Goal: Check status: Check status

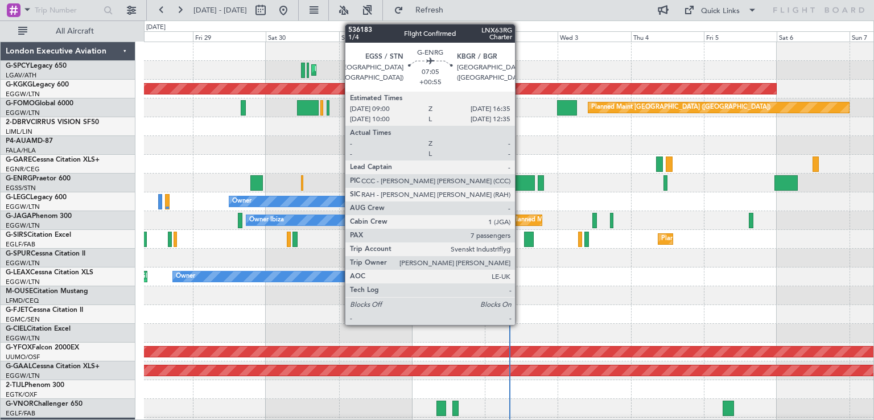
click at [520, 186] on div at bounding box center [523, 182] width 23 height 15
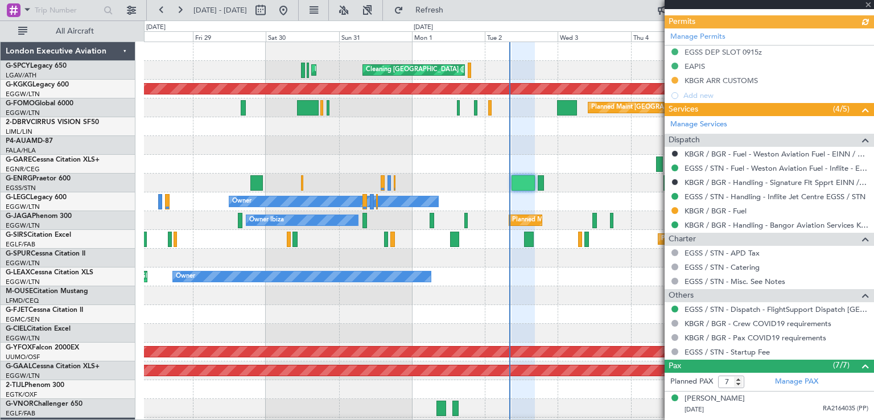
scroll to position [485, 0]
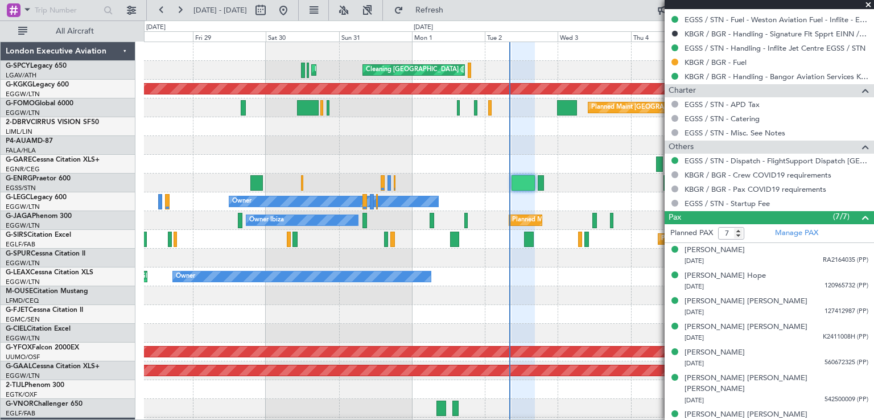
click at [871, 1] on span at bounding box center [868, 5] width 11 height 10
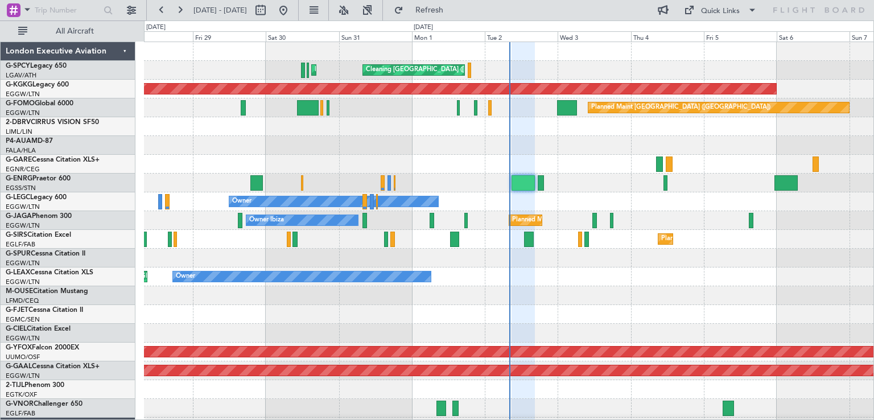
type input "0"
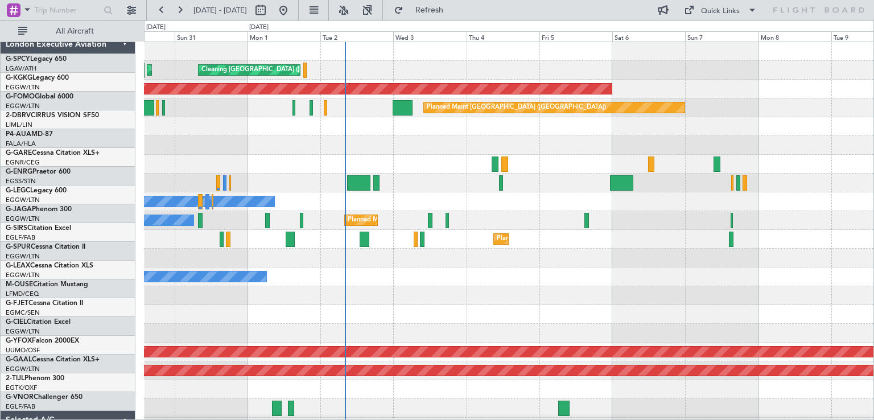
scroll to position [0, 0]
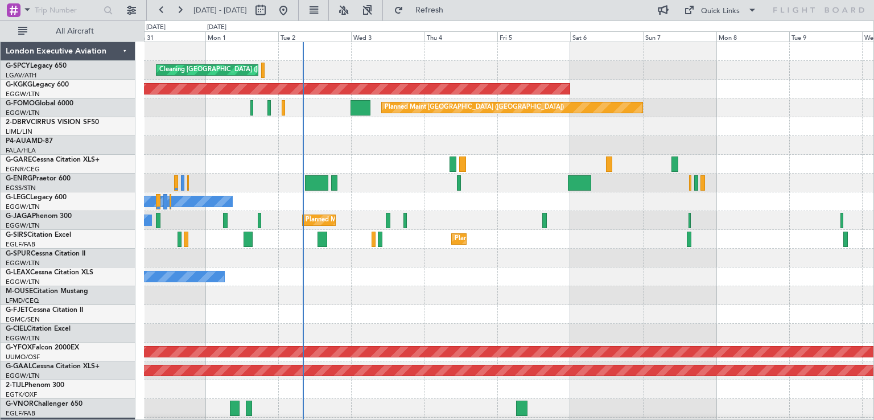
click at [581, 236] on div "Cleaning [GEOGRAPHIC_DATA] ([PERSON_NAME] Intl) Planned Maint [GEOGRAPHIC_DATA]…" at bounding box center [509, 346] width 730 height 608
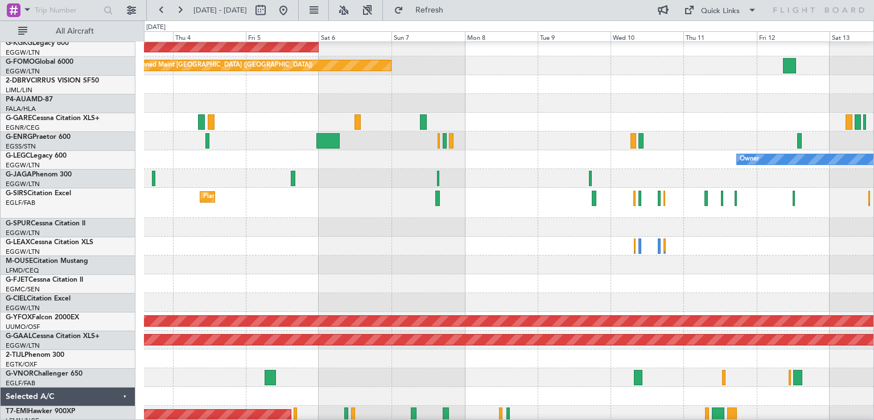
scroll to position [41, 0]
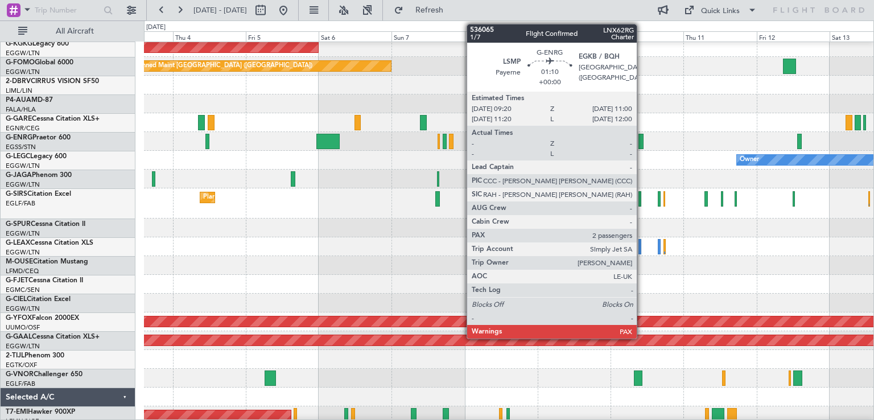
click at [642, 145] on div at bounding box center [641, 141] width 5 height 15
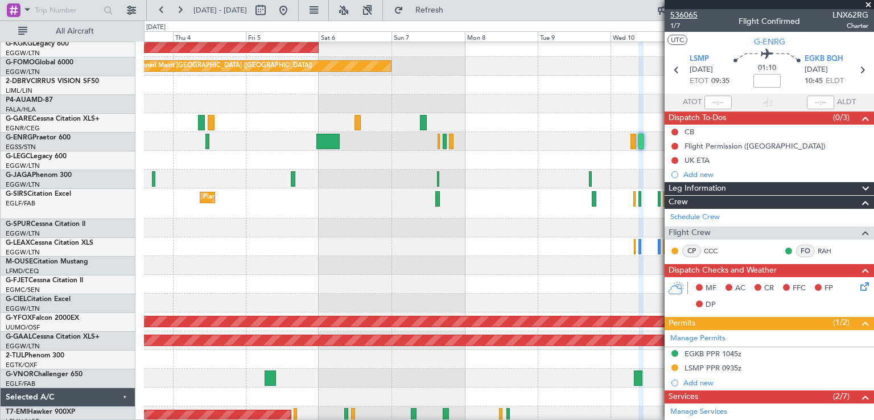
click at [690, 12] on span "536065" at bounding box center [683, 15] width 27 height 12
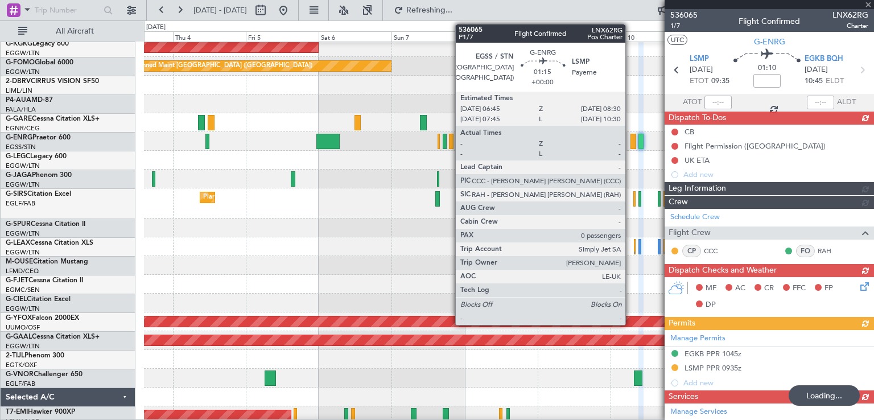
click at [631, 144] on div at bounding box center [634, 141] width 6 height 15
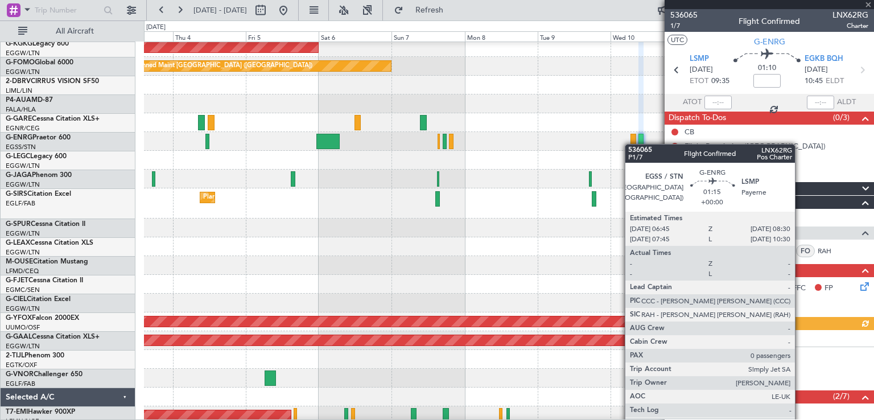
type input "0"
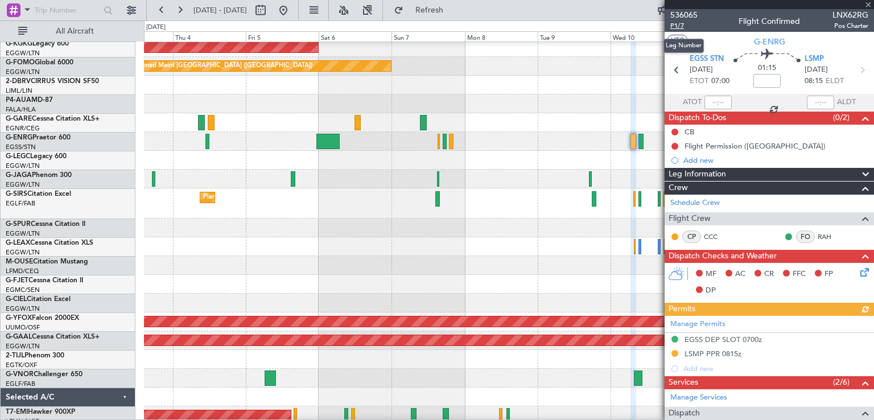
click at [681, 26] on span "P1/7" at bounding box center [683, 26] width 27 height 10
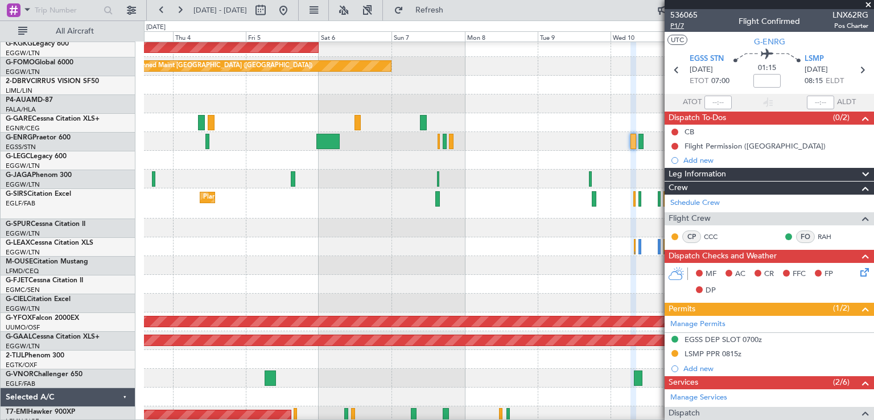
click at [681, 23] on span "P1/7" at bounding box center [683, 26] width 27 height 10
click at [454, 13] on span "Refresh" at bounding box center [430, 10] width 48 height 8
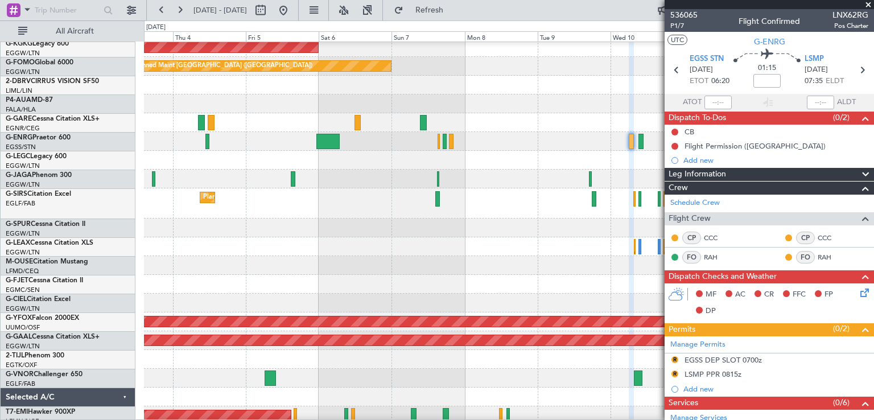
click at [869, 3] on span at bounding box center [868, 5] width 11 height 10
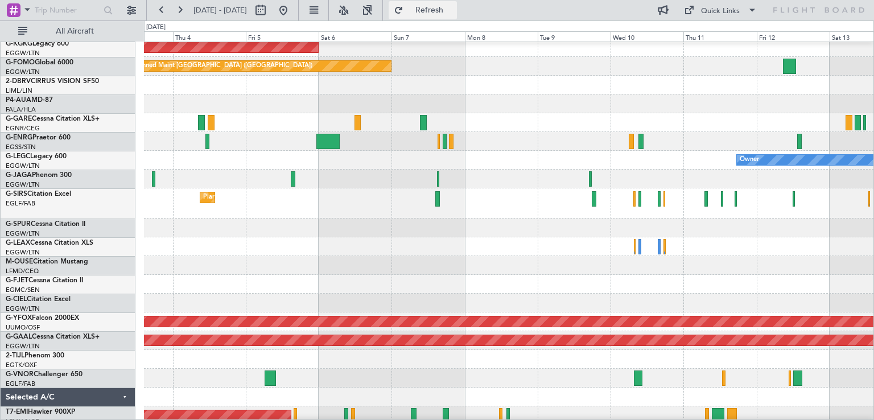
click at [451, 14] on button "Refresh" at bounding box center [423, 10] width 68 height 18
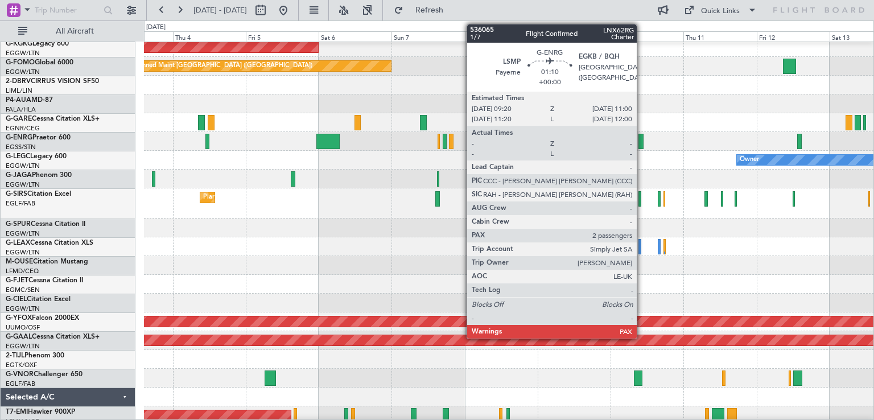
click at [642, 145] on div at bounding box center [641, 141] width 5 height 15
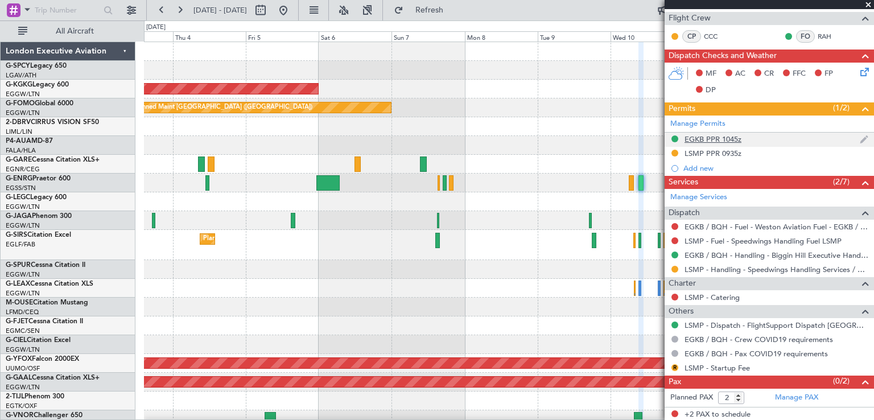
scroll to position [0, 0]
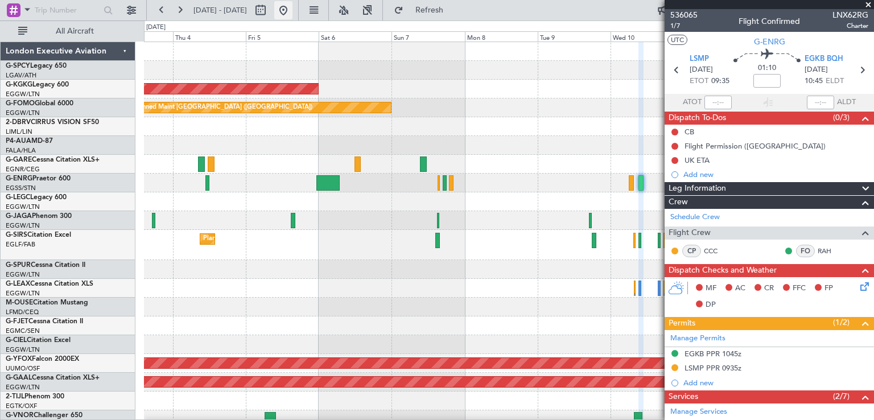
click at [293, 15] on button at bounding box center [283, 10] width 18 height 18
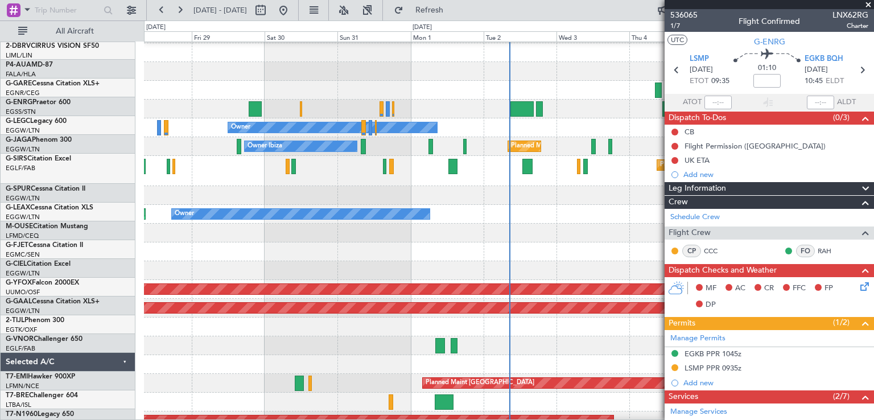
scroll to position [71, 0]
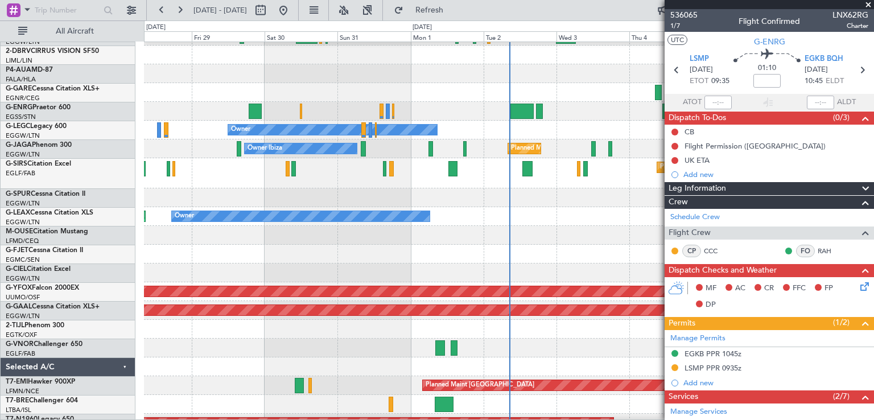
click at [462, 129] on div "Owner" at bounding box center [509, 130] width 730 height 19
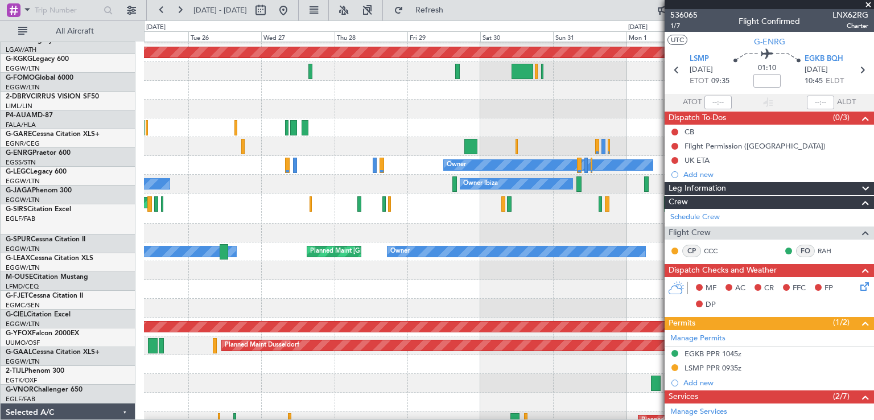
scroll to position [36, 0]
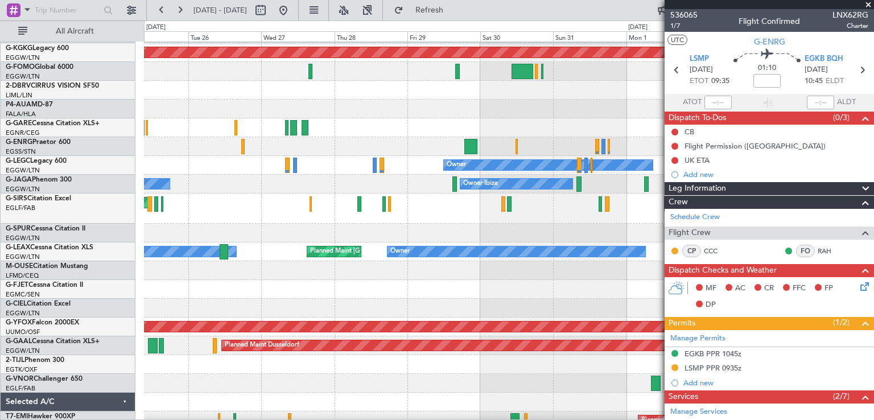
click at [677, 164] on fb-app "[DATE] - [DATE] Refresh Quick Links All Aircraft Cleaning [GEOGRAPHIC_DATA] ([P…" at bounding box center [437, 214] width 874 height 411
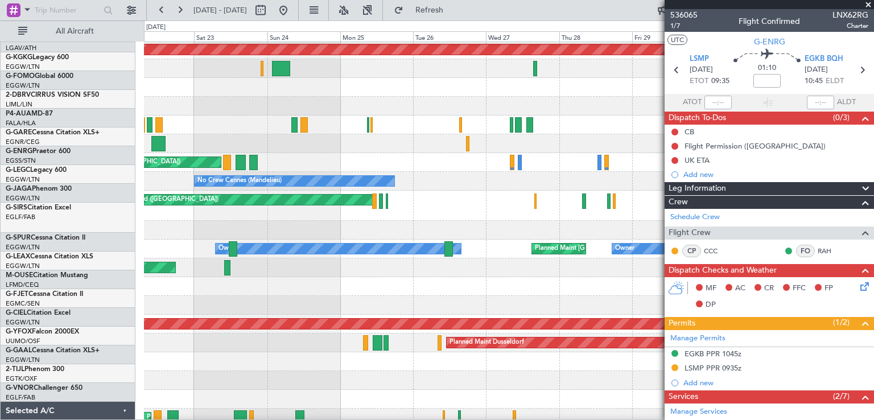
scroll to position [39, 0]
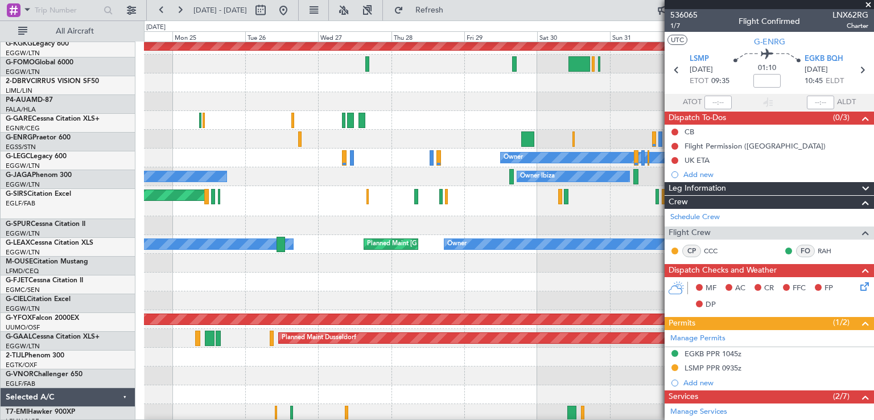
click at [155, 157] on div "Owner Planned Maint [GEOGRAPHIC_DATA] ([GEOGRAPHIC_DATA])" at bounding box center [509, 158] width 730 height 19
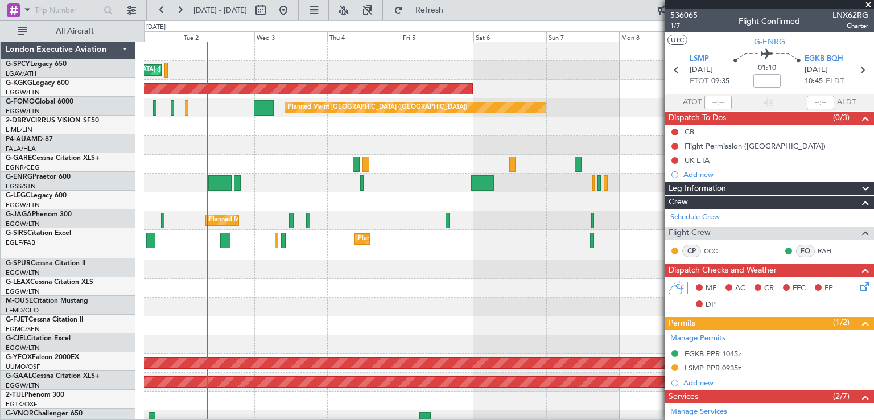
scroll to position [0, 0]
click at [273, 203] on div "Owner Owner" at bounding box center [509, 201] width 730 height 19
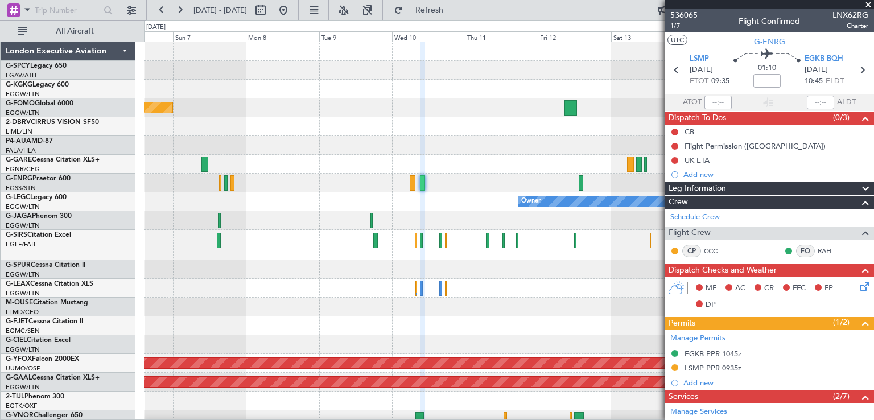
click at [168, 208] on div "Owner" at bounding box center [509, 201] width 730 height 19
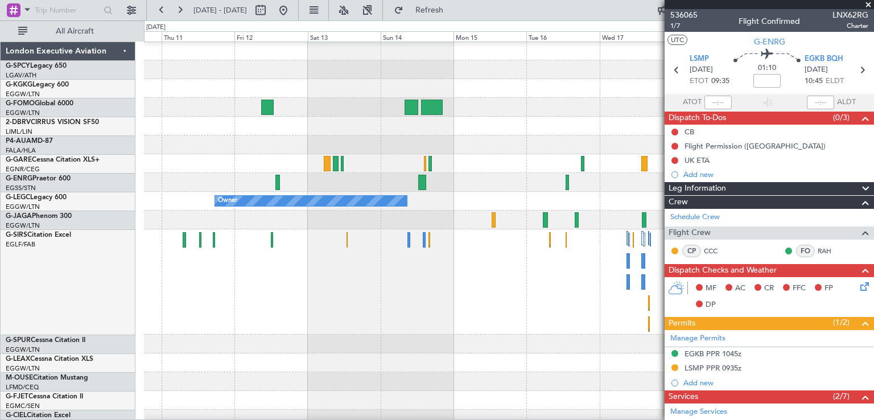
click at [869, 4] on span at bounding box center [868, 5] width 11 height 10
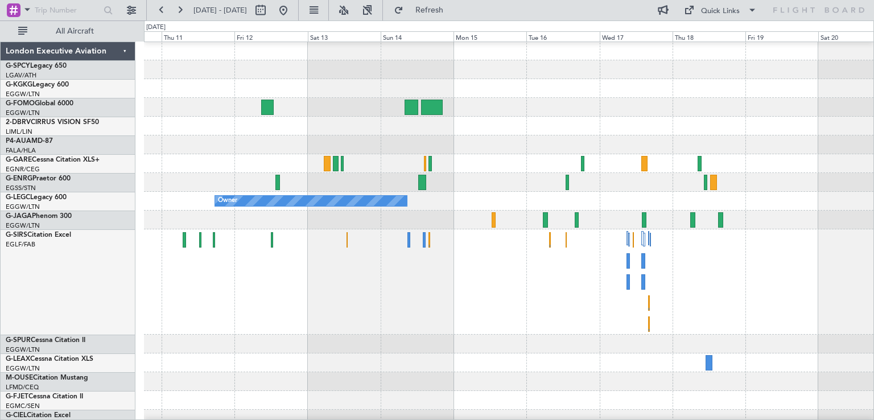
type input "0"
click at [293, 14] on button at bounding box center [283, 10] width 18 height 18
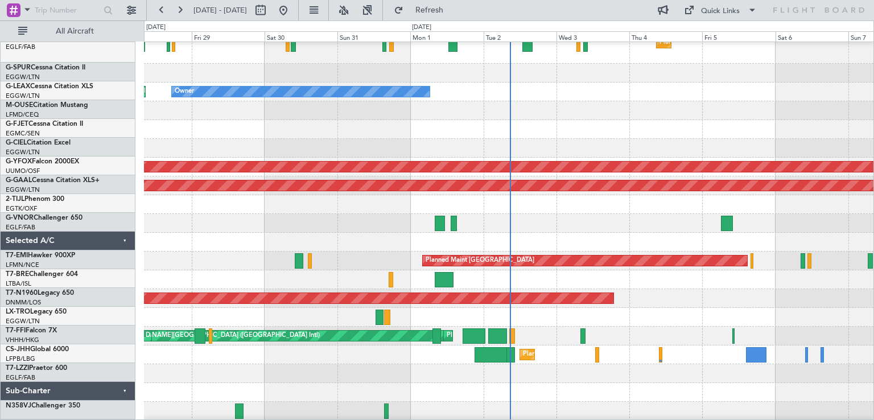
scroll to position [196, 0]
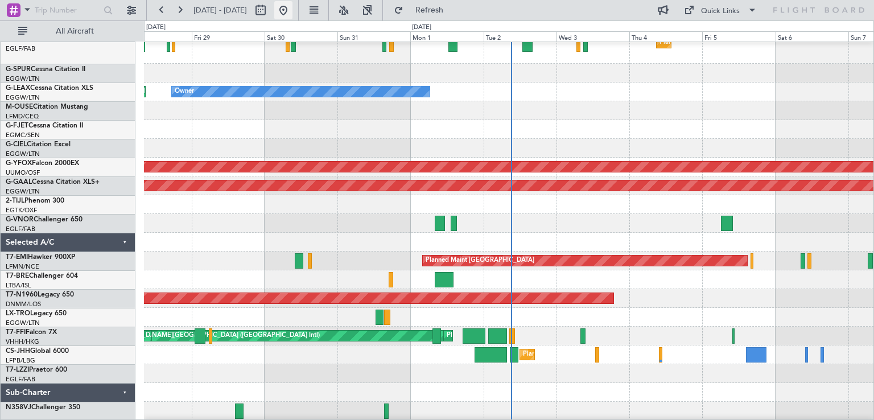
click at [293, 14] on button at bounding box center [283, 10] width 18 height 18
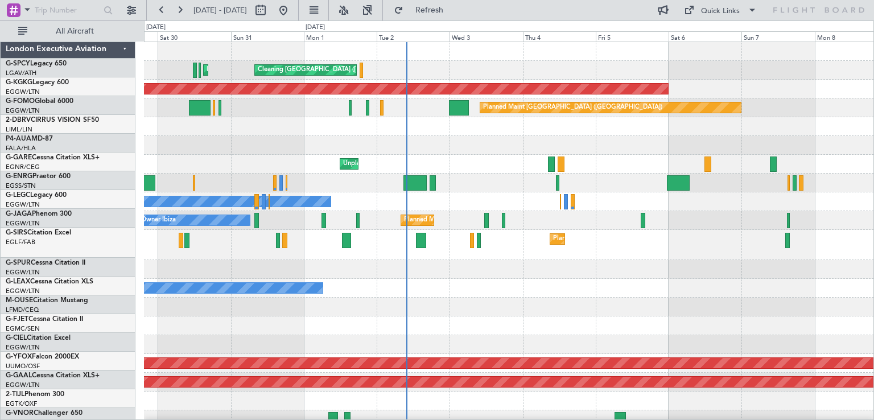
scroll to position [0, 0]
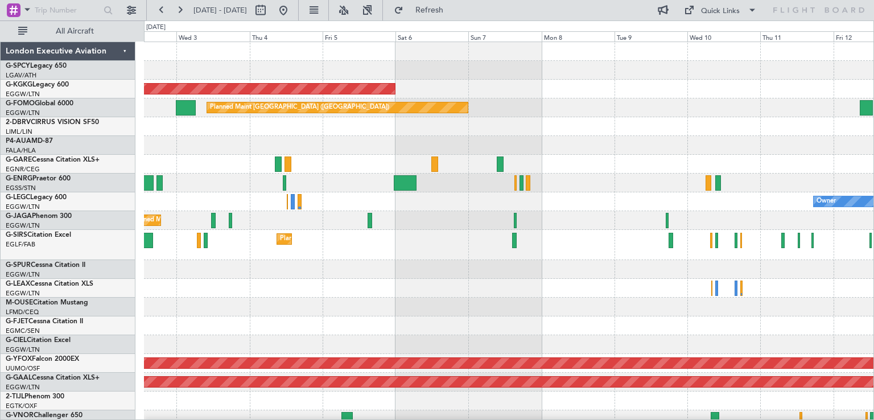
click at [339, 224] on div "Planned Maint [GEOGRAPHIC_DATA] ([GEOGRAPHIC_DATA]) Owner Ibiza" at bounding box center [509, 220] width 730 height 19
click at [293, 12] on button at bounding box center [283, 10] width 18 height 18
